Goal: Task Accomplishment & Management: Manage account settings

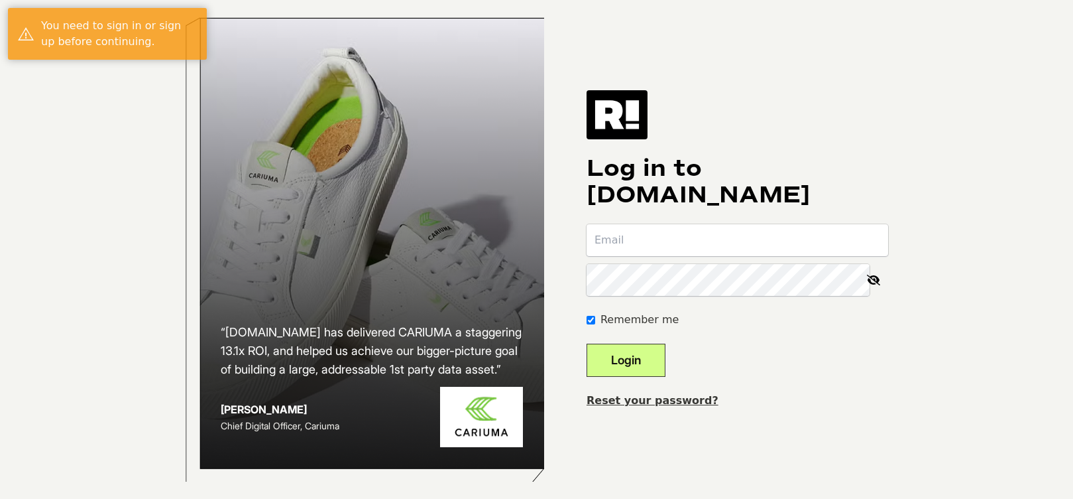
click at [638, 251] on input "email" at bounding box center [738, 240] width 302 height 32
type input "[EMAIL_ADDRESS][DOMAIN_NAME]"
click at [625, 367] on button "Login" at bounding box center [626, 359] width 79 height 33
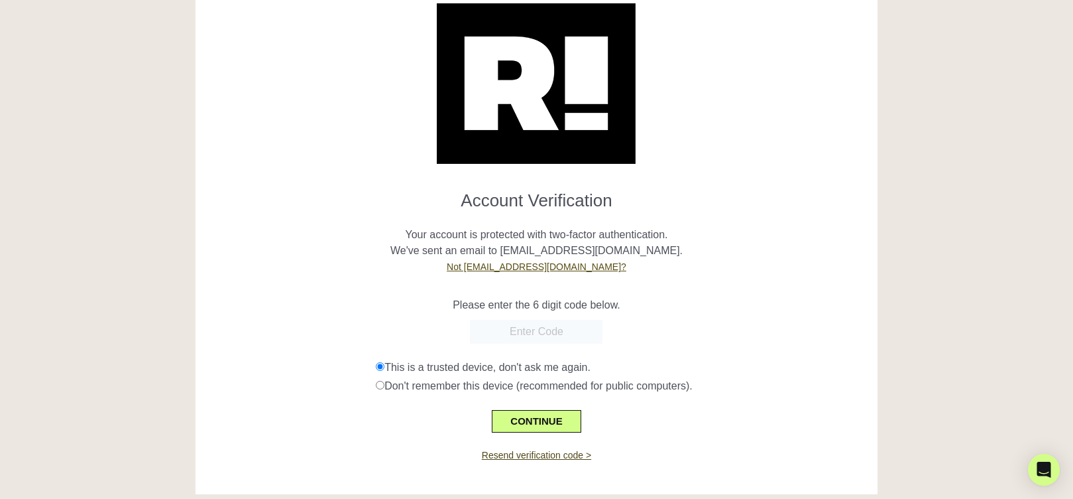
scroll to position [60, 0]
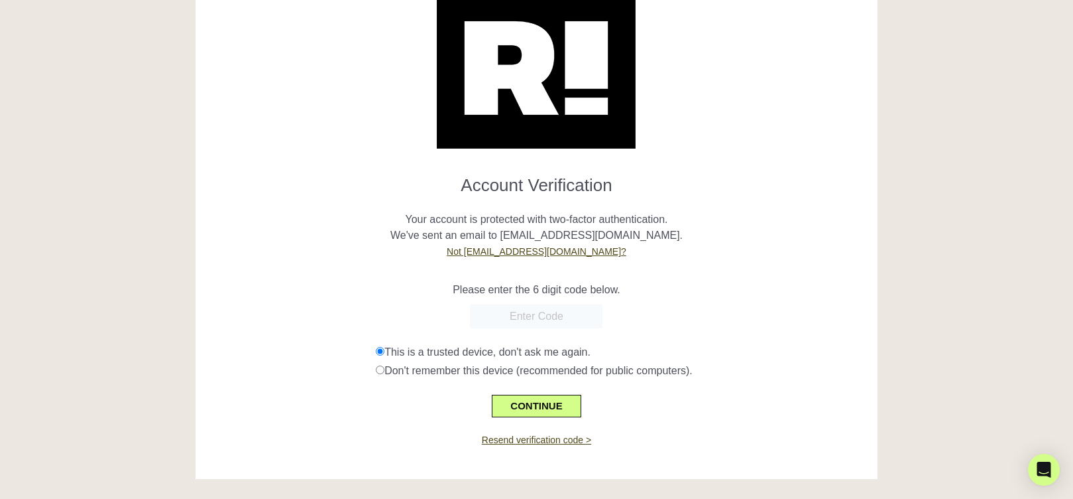
click at [552, 316] on input "text" at bounding box center [536, 316] width 133 height 24
click at [341, 258] on p "Your account is protected with two-factor authentication. We've sent an email t…" at bounding box center [537, 228] width 662 height 64
click at [540, 320] on input "text" at bounding box center [536, 316] width 133 height 24
paste input "115875"
type input "115875"
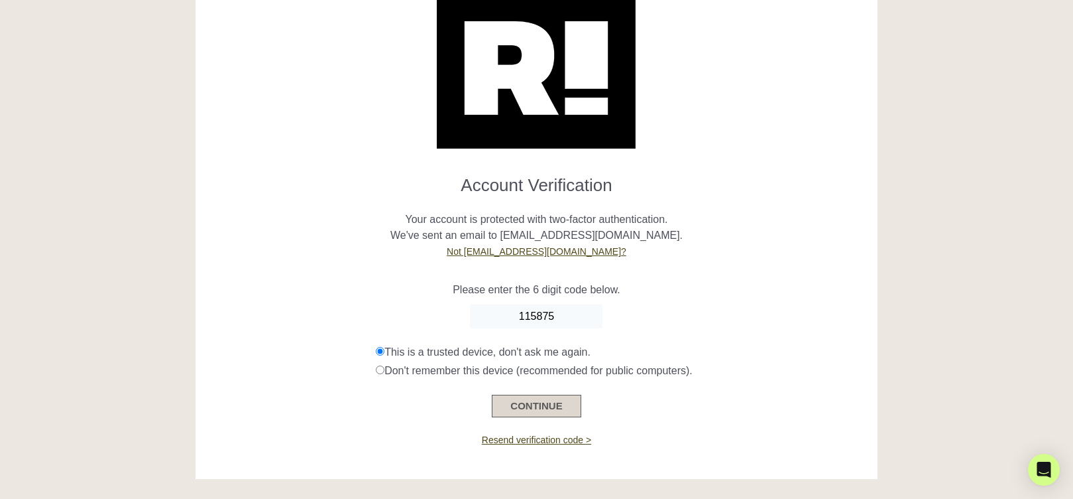
click at [539, 402] on button "CONTINUE" at bounding box center [536, 405] width 89 height 23
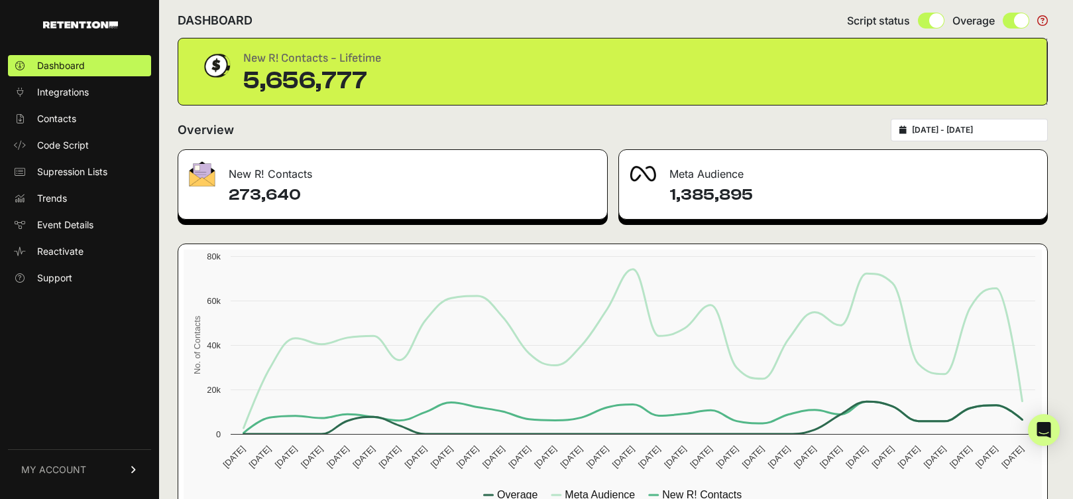
scroll to position [129, 0]
